Goal: Information Seeking & Learning: Learn about a topic

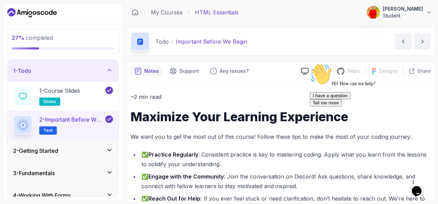
scroll to position [70, 0]
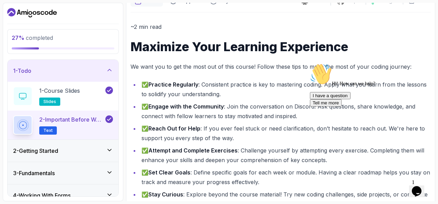
click at [113, 74] on div "1 - Todo" at bounding box center [63, 71] width 111 height 22
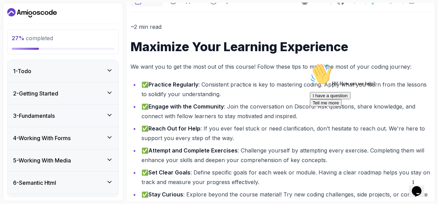
click at [112, 92] on icon at bounding box center [109, 92] width 7 height 7
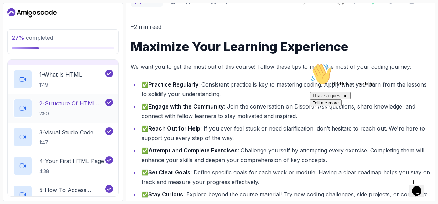
scroll to position [0, 0]
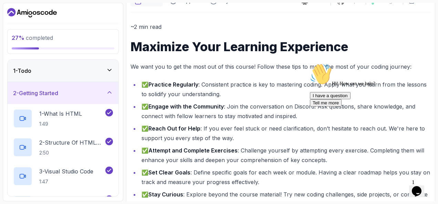
click at [112, 94] on icon at bounding box center [109, 92] width 7 height 7
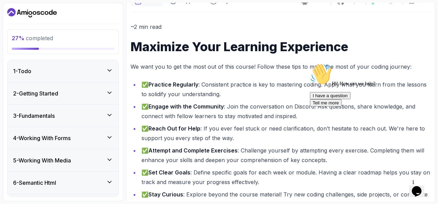
click at [109, 115] on icon at bounding box center [109, 115] width 7 height 7
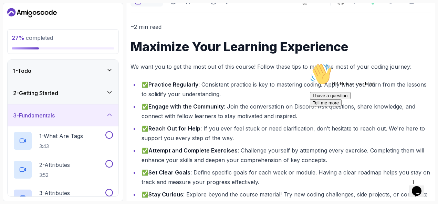
click at [110, 114] on icon at bounding box center [109, 115] width 7 height 7
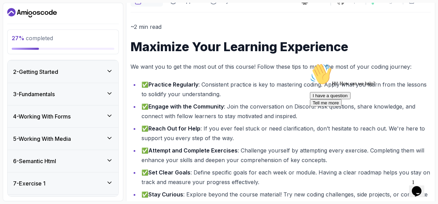
scroll to position [22, 0]
click at [110, 114] on icon at bounding box center [109, 115] width 3 height 2
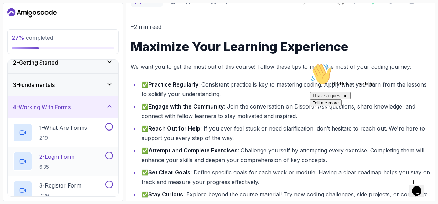
scroll to position [30, 0]
click at [106, 104] on div "4 - Working With Forms" at bounding box center [63, 108] width 100 height 8
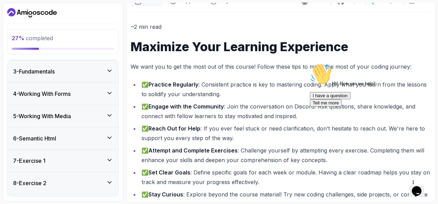
scroll to position [47, 0]
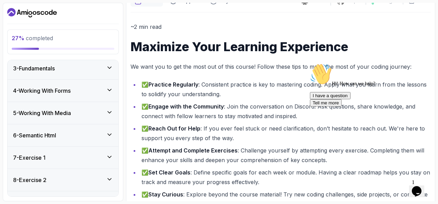
click at [108, 109] on icon at bounding box center [109, 112] width 7 height 7
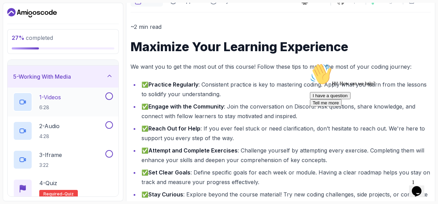
scroll to position [81, 0]
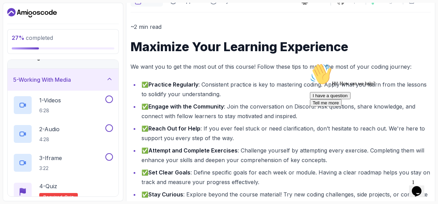
click at [107, 82] on div "5 - Working With Media" at bounding box center [63, 80] width 100 height 8
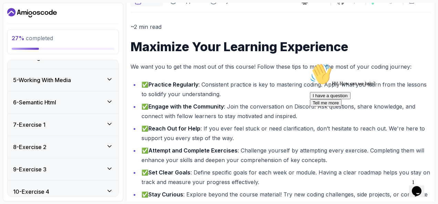
click at [105, 103] on div "6 - Semantic Html" at bounding box center [63, 102] width 100 height 8
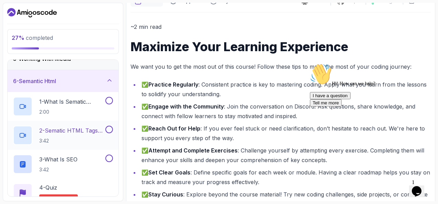
scroll to position [99, 0]
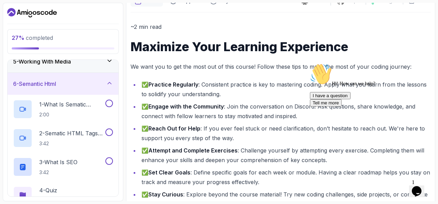
click at [104, 78] on div "6 - Semantic Html" at bounding box center [63, 84] width 111 height 22
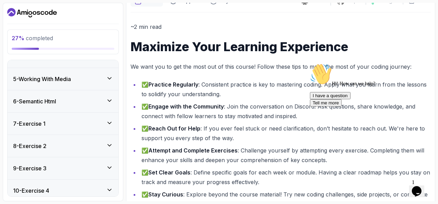
scroll to position [0, 0]
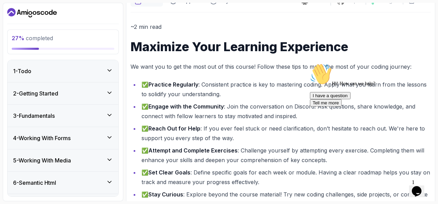
click at [108, 110] on div "3 - Fundamentals" at bounding box center [63, 116] width 111 height 22
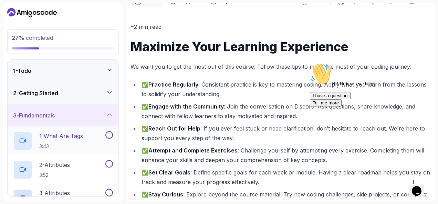
click at [70, 136] on p "1 - What Are Tags" at bounding box center [61, 136] width 44 height 8
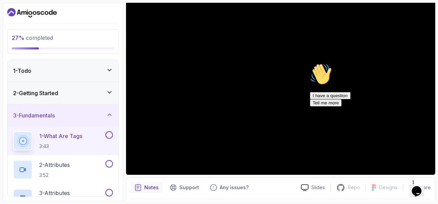
scroll to position [59, 0]
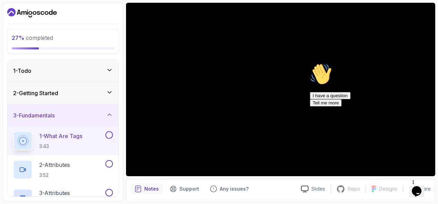
click at [333, 96] on div "Hi! How can we help? I have a question Tell me more" at bounding box center [372, 84] width 124 height 43
click at [322, 87] on div "Hi! How can we help?" at bounding box center [372, 74] width 124 height 23
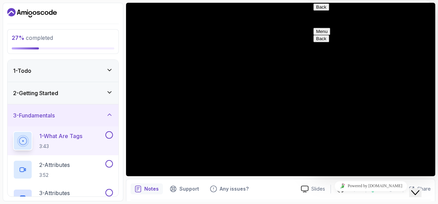
drag, startPoint x: 325, startPoint y: 59, endPoint x: 408, endPoint y: 75, distance: 84.2
click at [330, 28] on button "Menu" at bounding box center [321, 31] width 17 height 7
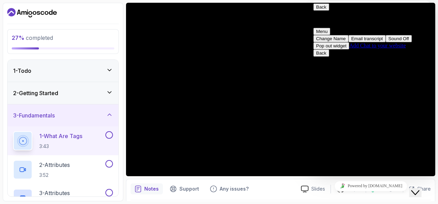
click at [326, 11] on button "Back" at bounding box center [321, 6] width 16 height 7
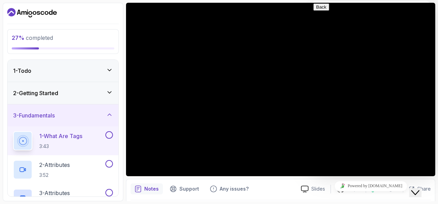
click at [415, 189] on icon "Close Chat This icon closes the chat window." at bounding box center [415, 193] width 8 height 8
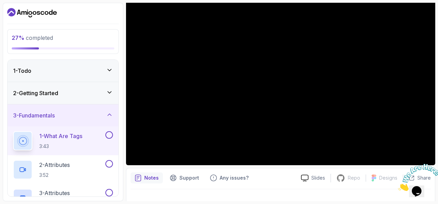
scroll to position [55, 0]
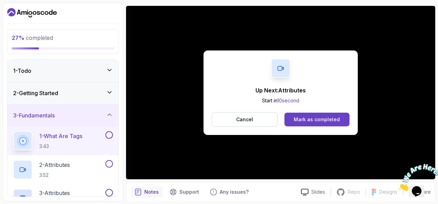
click at [110, 131] on button at bounding box center [109, 135] width 8 height 8
click at [310, 122] on div "Mark as completed" at bounding box center [317, 119] width 46 height 7
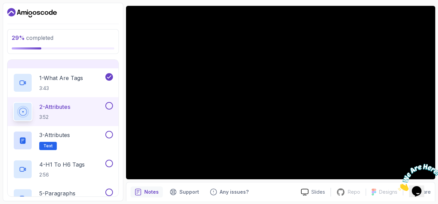
scroll to position [60, 0]
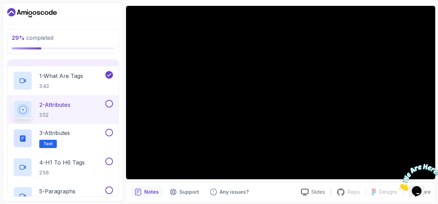
click at [109, 107] on div at bounding box center [108, 104] width 9 height 8
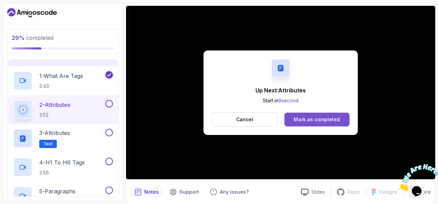
click at [327, 117] on div "Mark as completed" at bounding box center [317, 119] width 46 height 7
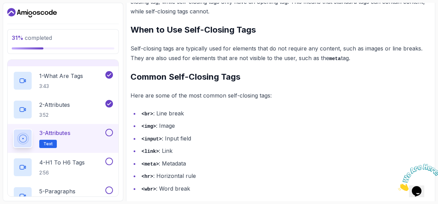
scroll to position [379, 0]
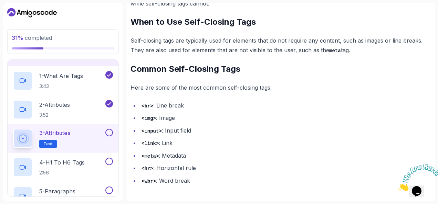
click at [110, 131] on button at bounding box center [109, 133] width 8 height 8
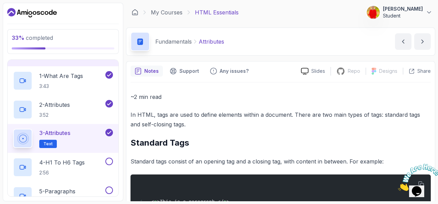
scroll to position [90, 0]
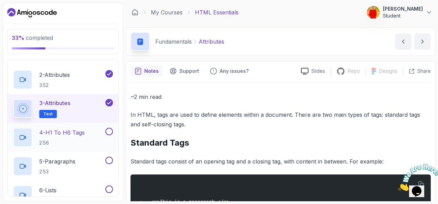
click at [65, 135] on p "4 - H1 To H6 Tags" at bounding box center [61, 133] width 45 height 8
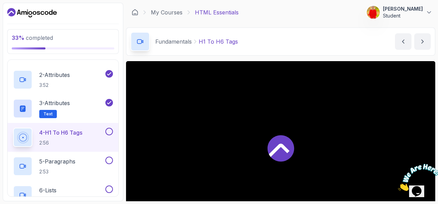
click at [284, 147] on icon at bounding box center [279, 150] width 21 height 13
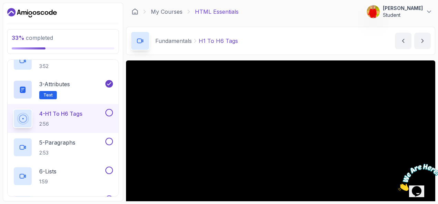
scroll to position [81, 0]
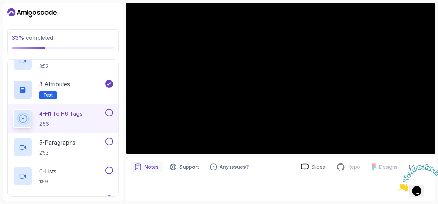
click at [152, 169] on p "Notes" at bounding box center [151, 167] width 14 height 7
click at [158, 184] on div at bounding box center [280, 188] width 300 height 19
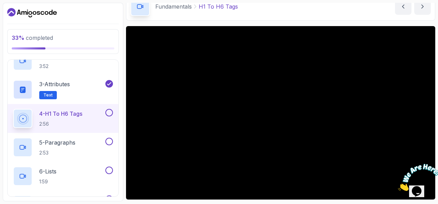
scroll to position [34, 0]
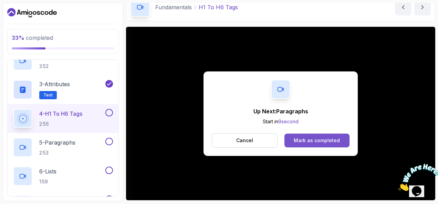
click at [324, 138] on div "Mark as completed" at bounding box center [317, 140] width 46 height 7
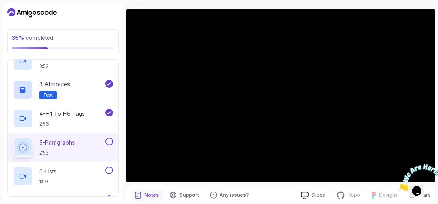
scroll to position [53, 0]
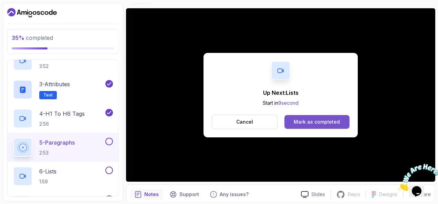
click at [323, 125] on div "Mark as completed" at bounding box center [317, 122] width 46 height 7
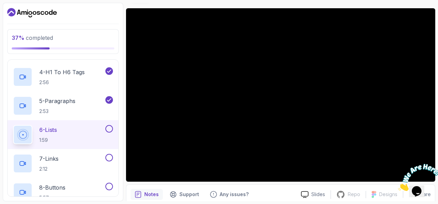
scroll to position [152, 0]
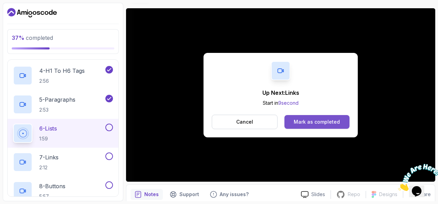
click at [321, 126] on button "Mark as completed" at bounding box center [316, 122] width 65 height 14
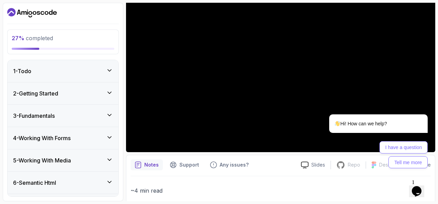
click at [112, 114] on icon at bounding box center [109, 115] width 7 height 7
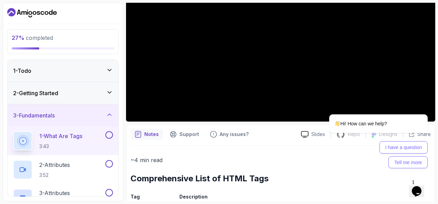
click at [109, 136] on button at bounding box center [109, 135] width 8 height 8
click at [113, 165] on button at bounding box center [109, 164] width 8 height 8
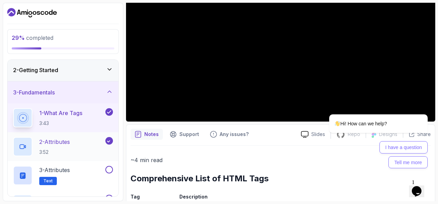
scroll to position [23, 0]
click at [113, 165] on div "3 - Attributes Text" at bounding box center [63, 175] width 111 height 29
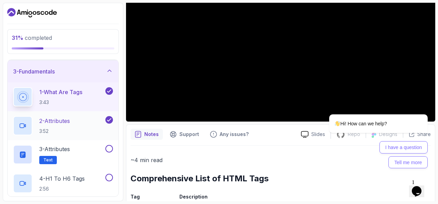
scroll to position [49, 0]
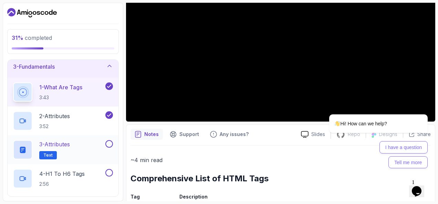
click at [107, 148] on button "3 - Attributes Text" at bounding box center [63, 149] width 100 height 19
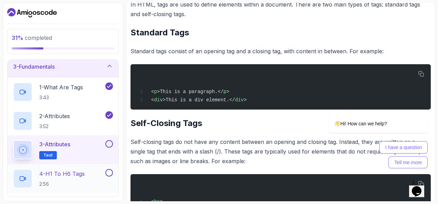
click at [109, 169] on button at bounding box center [109, 173] width 8 height 8
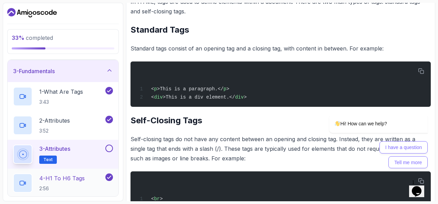
scroll to position [44, 0]
click at [109, 149] on button at bounding box center [109, 149] width 8 height 8
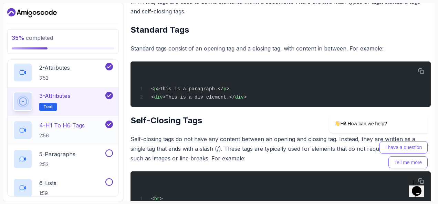
scroll to position [98, 0]
click at [107, 155] on button at bounding box center [109, 153] width 8 height 8
click at [105, 180] on div at bounding box center [108, 182] width 9 height 8
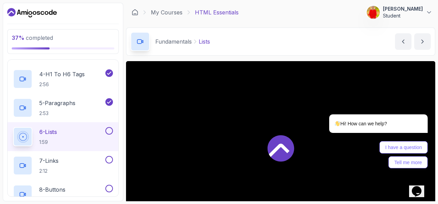
scroll to position [150, 0]
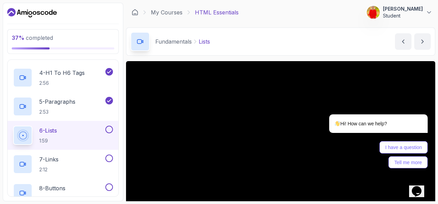
click at [111, 130] on button at bounding box center [109, 130] width 8 height 8
click at [78, 163] on div "7 - Links 2:12" at bounding box center [58, 164] width 91 height 19
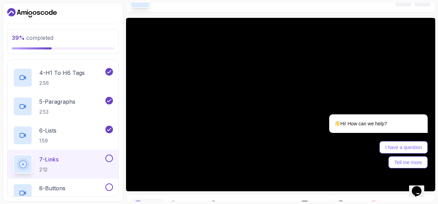
scroll to position [81, 0]
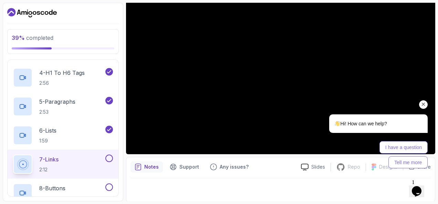
click at [340, 144] on div "I have a question Tell me more" at bounding box center [378, 154] width 98 height 27
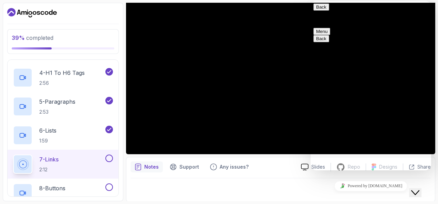
click at [419, 191] on button "Close Chat This icon closes the chat window." at bounding box center [415, 193] width 12 height 9
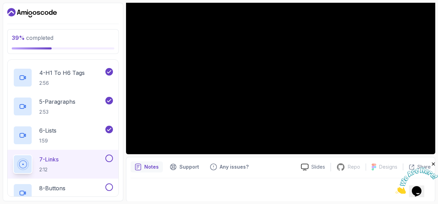
click at [112, 157] on button at bounding box center [109, 159] width 8 height 8
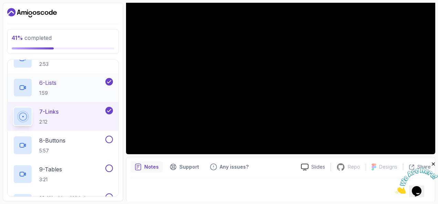
scroll to position [198, 0]
click at [54, 142] on p "8 - Buttons" at bounding box center [52, 140] width 26 height 8
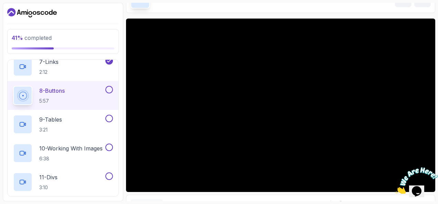
scroll to position [42, 0]
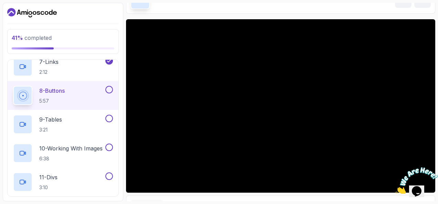
click at [109, 87] on button at bounding box center [109, 90] width 8 height 8
click at [70, 120] on div "9 - Tables 3:21" at bounding box center [58, 124] width 91 height 19
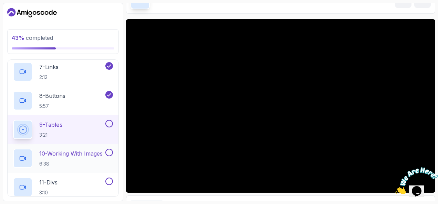
scroll to position [242, 0]
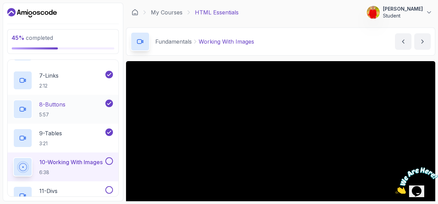
scroll to position [236, 0]
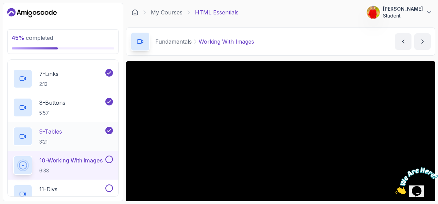
click at [55, 133] on p "9 - Tables" at bounding box center [50, 132] width 23 height 8
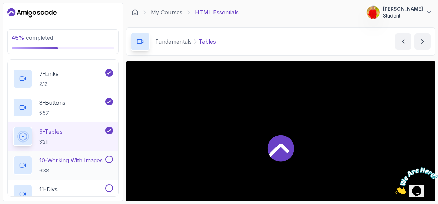
click at [39, 163] on p "10 - Working With Images" at bounding box center [70, 161] width 63 height 8
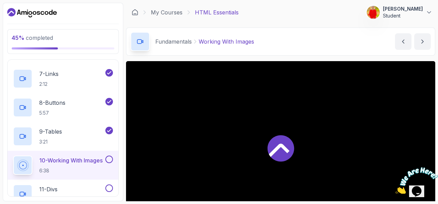
click at [284, 138] on icon at bounding box center [280, 148] width 27 height 27
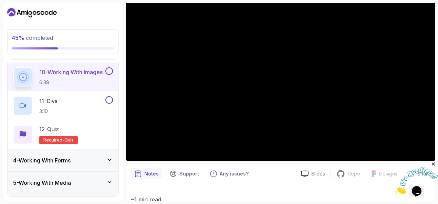
scroll to position [90, 0]
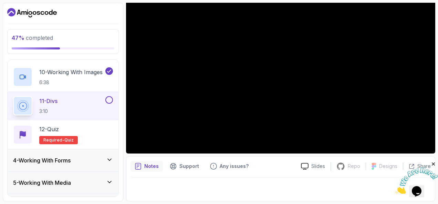
scroll to position [81, 0]
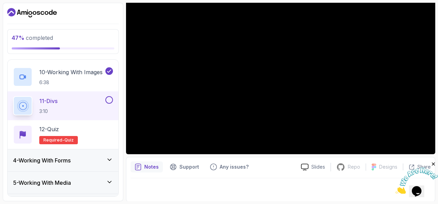
click at [112, 100] on button at bounding box center [109, 100] width 8 height 8
click at [112, 100] on icon at bounding box center [109, 100] width 6 height 7
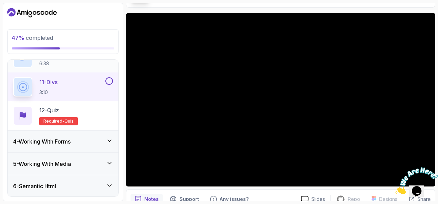
scroll to position [341, 0]
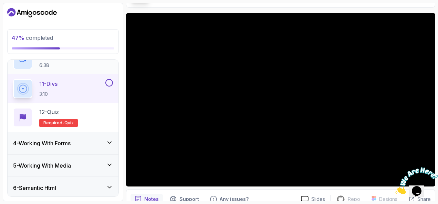
click at [82, 81] on div "11 - Divs 3:10" at bounding box center [58, 88] width 91 height 19
click at [279, 92] on icon at bounding box center [280, 100] width 27 height 27
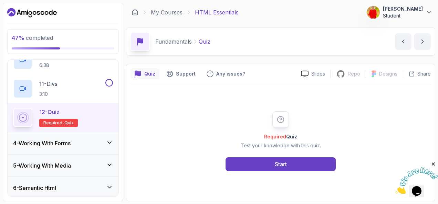
click at [312, 127] on div "Up Next: Quiz Start in 0 second Cancel Mark as completed Slides Repo Repository…" at bounding box center [280, 131] width 309 height 140
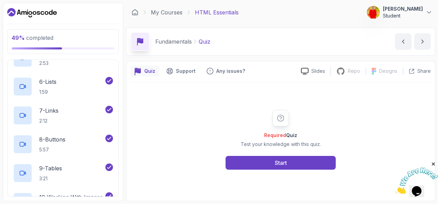
scroll to position [192, 0]
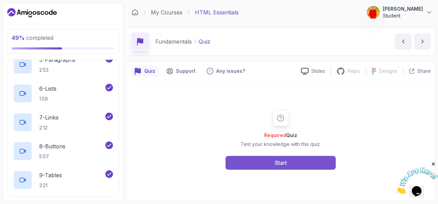
click at [271, 160] on button "Start" at bounding box center [280, 163] width 110 height 14
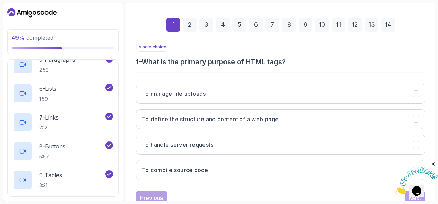
scroll to position [91, 0]
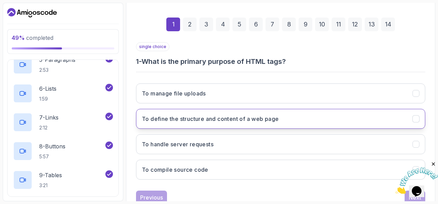
click at [195, 119] on h3 "To define the structure and content of a web page" at bounding box center [210, 119] width 137 height 8
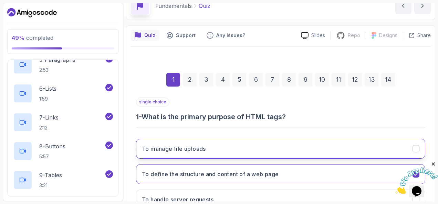
scroll to position [34, 0]
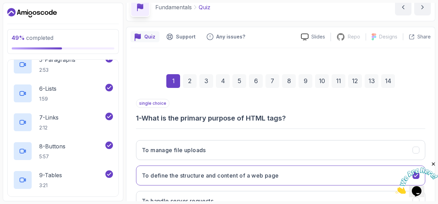
click at [193, 80] on div "2" at bounding box center [190, 81] width 14 height 14
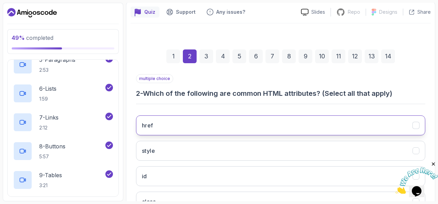
scroll to position [87, 0]
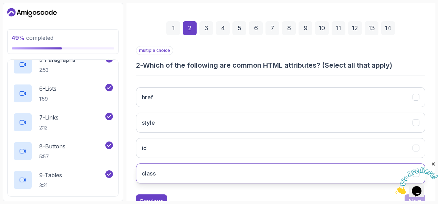
click at [183, 171] on button "class" at bounding box center [280, 174] width 289 height 20
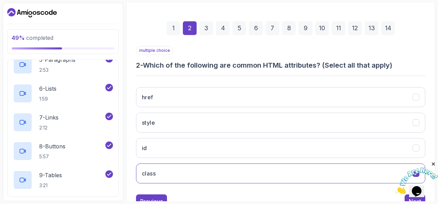
click at [206, 28] on div "3" at bounding box center [206, 28] width 14 height 14
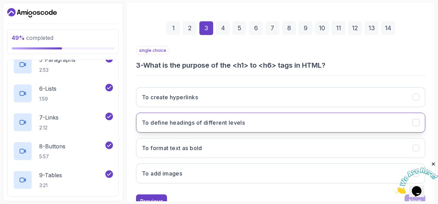
click at [191, 122] on h3 "To define headings of different levels" at bounding box center [193, 123] width 103 height 8
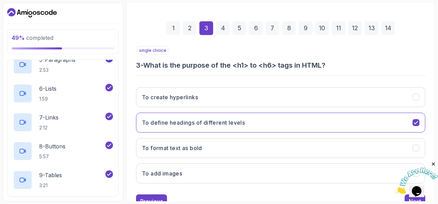
click at [217, 25] on div "4" at bounding box center [223, 28] width 14 height 14
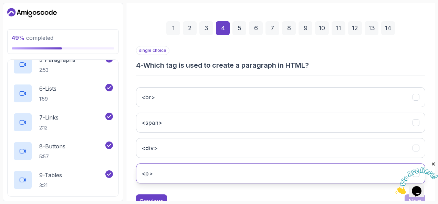
click at [167, 180] on button "<p>" at bounding box center [280, 174] width 289 height 20
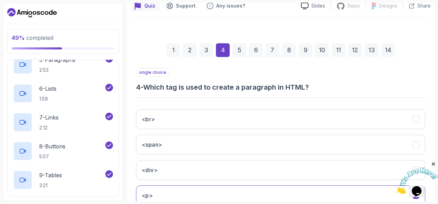
scroll to position [63, 0]
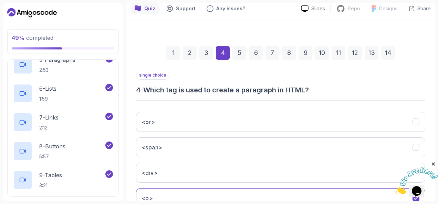
click at [242, 50] on div "5" at bounding box center [239, 53] width 14 height 14
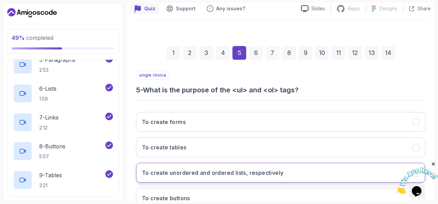
click at [218, 173] on h3 "To create unordered and ordered lists, respectively" at bounding box center [212, 173] width 141 height 8
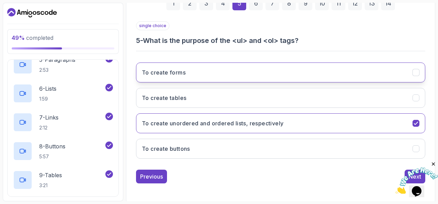
scroll to position [67, 0]
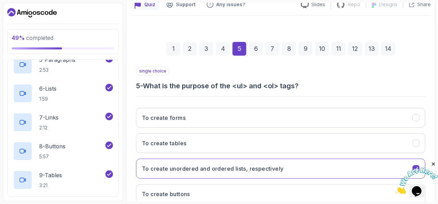
click at [254, 48] on div "6" at bounding box center [256, 49] width 14 height 14
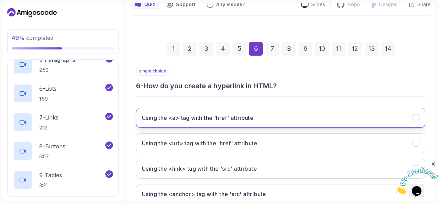
click at [212, 117] on h3 "Using the <a> tag with the 'href' attribute" at bounding box center [198, 118] width 112 height 8
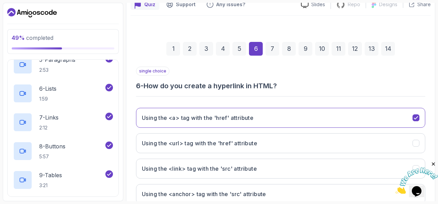
click at [269, 52] on div "7" at bounding box center [272, 49] width 14 height 14
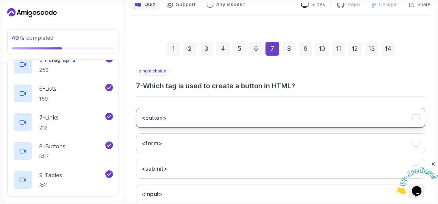
click at [184, 117] on button "<button>" at bounding box center [280, 118] width 289 height 20
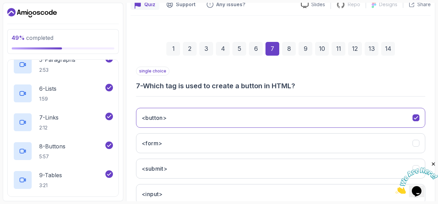
click at [289, 49] on div "8" at bounding box center [289, 49] width 14 height 14
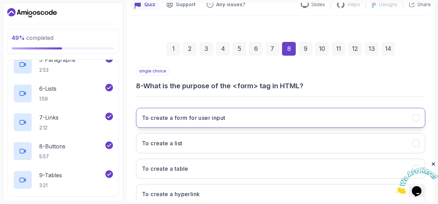
click at [205, 118] on h3 "To create a form for user input" at bounding box center [183, 118] width 83 height 8
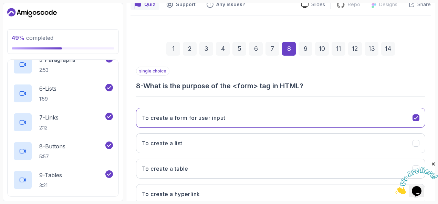
click at [309, 45] on div "9" at bounding box center [305, 49] width 14 height 14
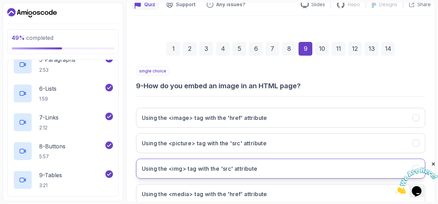
click at [232, 161] on button "Using the <img> tag with the 'src' attribute" at bounding box center [280, 169] width 289 height 20
click at [324, 49] on div "10" at bounding box center [322, 49] width 14 height 14
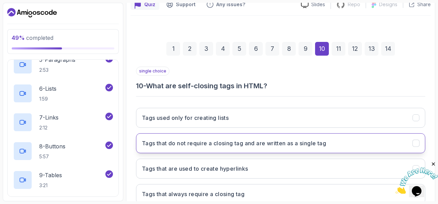
click at [215, 149] on button "Tags that do not require a closing tag and are written as a single tag" at bounding box center [280, 144] width 289 height 20
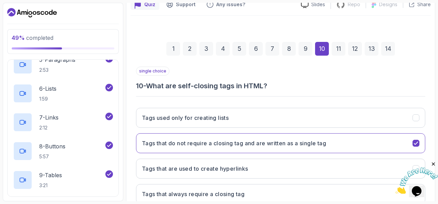
click at [337, 52] on div "11" at bounding box center [338, 49] width 14 height 14
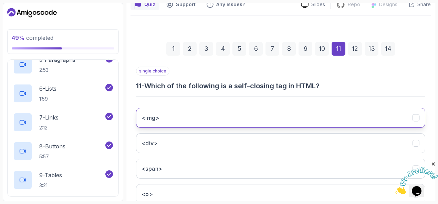
click at [222, 114] on button "<img>" at bounding box center [280, 118] width 289 height 20
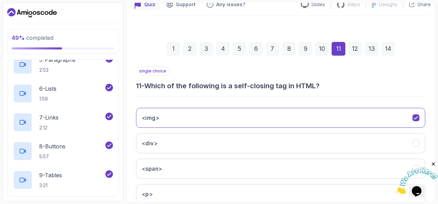
click at [357, 47] on div "12" at bounding box center [355, 49] width 14 height 14
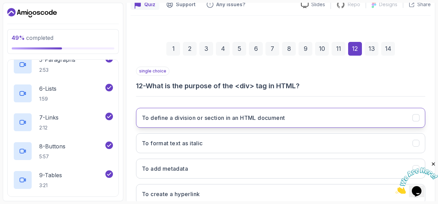
click at [257, 111] on button "To define a division or section in an HTML document" at bounding box center [280, 118] width 289 height 20
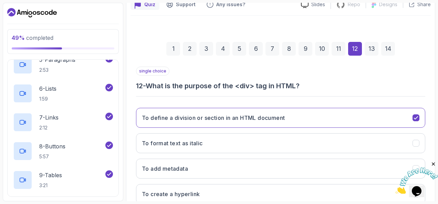
click at [368, 47] on div "13" at bounding box center [371, 49] width 14 height 14
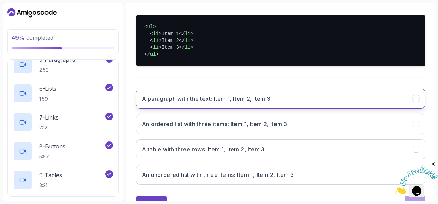
scroll to position [156, 0]
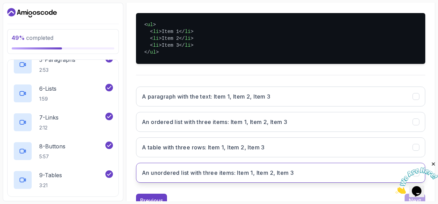
click at [232, 169] on h3 "An unordered list with three items: Item 1, Item 2, Item 3" at bounding box center [218, 173] width 152 height 8
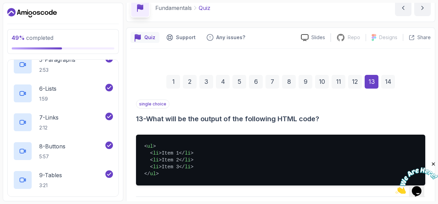
scroll to position [32, 0]
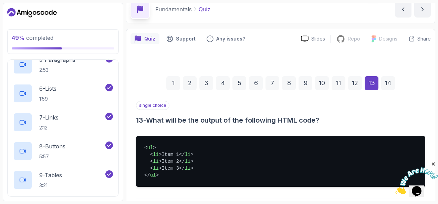
click at [388, 85] on div "14" at bounding box center [388, 83] width 14 height 14
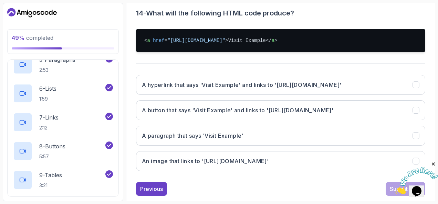
scroll to position [140, 0]
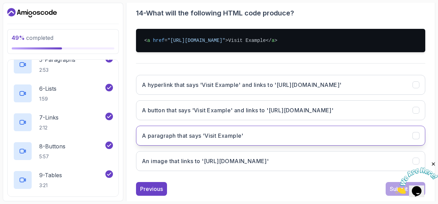
click at [276, 142] on button "A paragraph that says 'Visit Example'" at bounding box center [280, 136] width 289 height 20
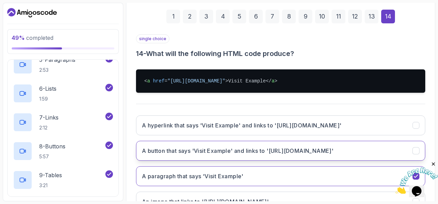
scroll to position [152, 0]
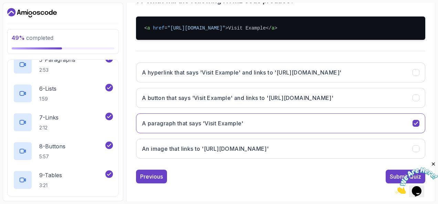
click at [401, 175] on img at bounding box center [416, 181] width 43 height 27
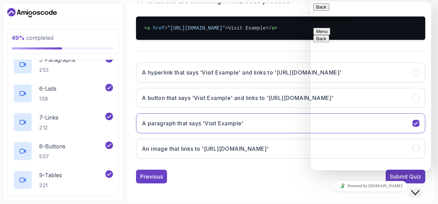
click at [401, 175] on div "Submit Quiz" at bounding box center [405, 177] width 31 height 8
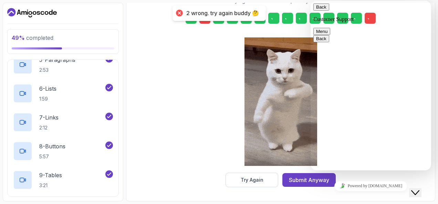
scroll to position [125, 0]
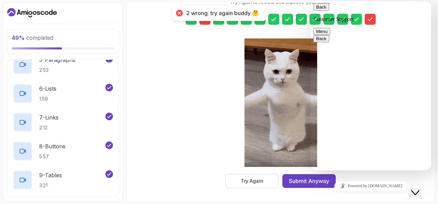
click at [419, 189] on div "Close Chat This icon closes the chat window." at bounding box center [415, 193] width 8 height 8
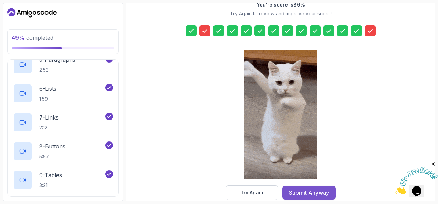
scroll to position [114, 0]
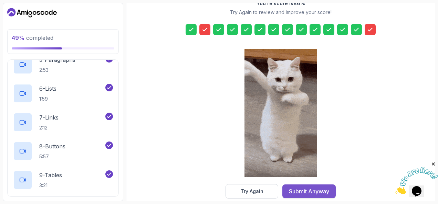
click at [304, 189] on div "Submit Anyway" at bounding box center [309, 192] width 40 height 8
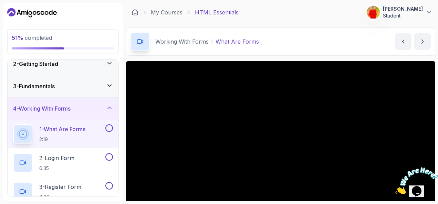
scroll to position [29, 0]
click at [108, 113] on div "4 - Working With Forms" at bounding box center [63, 109] width 100 height 8
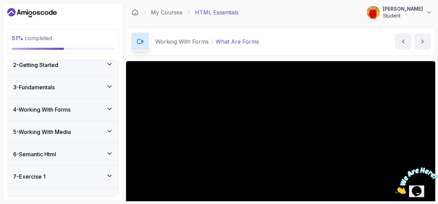
scroll to position [0, 0]
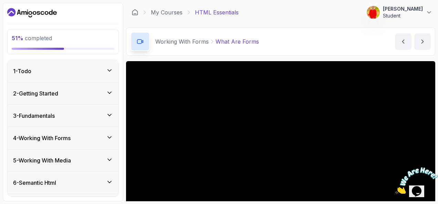
click at [109, 116] on icon at bounding box center [109, 115] width 7 height 7
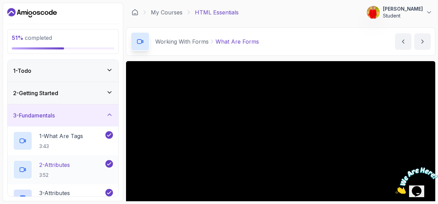
scroll to position [17, 0]
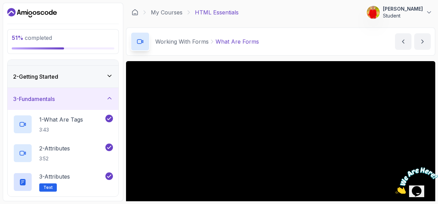
click at [109, 96] on icon at bounding box center [109, 98] width 7 height 7
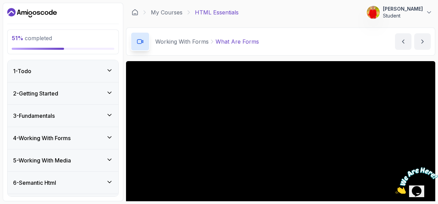
scroll to position [18, 0]
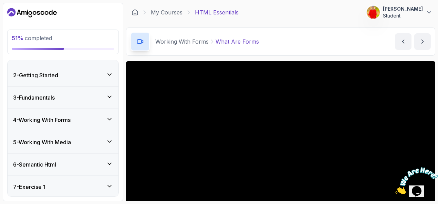
click at [106, 116] on div "4 - Working With Forms" at bounding box center [63, 120] width 100 height 8
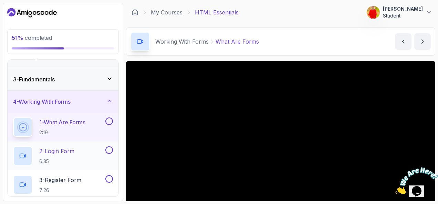
scroll to position [0, 0]
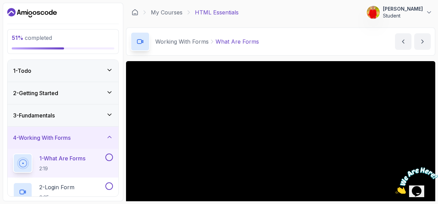
click at [110, 131] on div "4 - Working With Forms" at bounding box center [63, 138] width 111 height 22
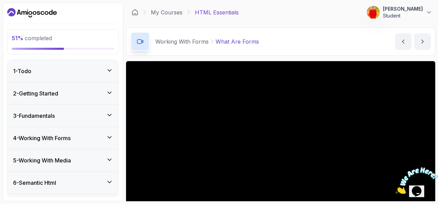
scroll to position [81, 0]
